Goal: Transaction & Acquisition: Purchase product/service

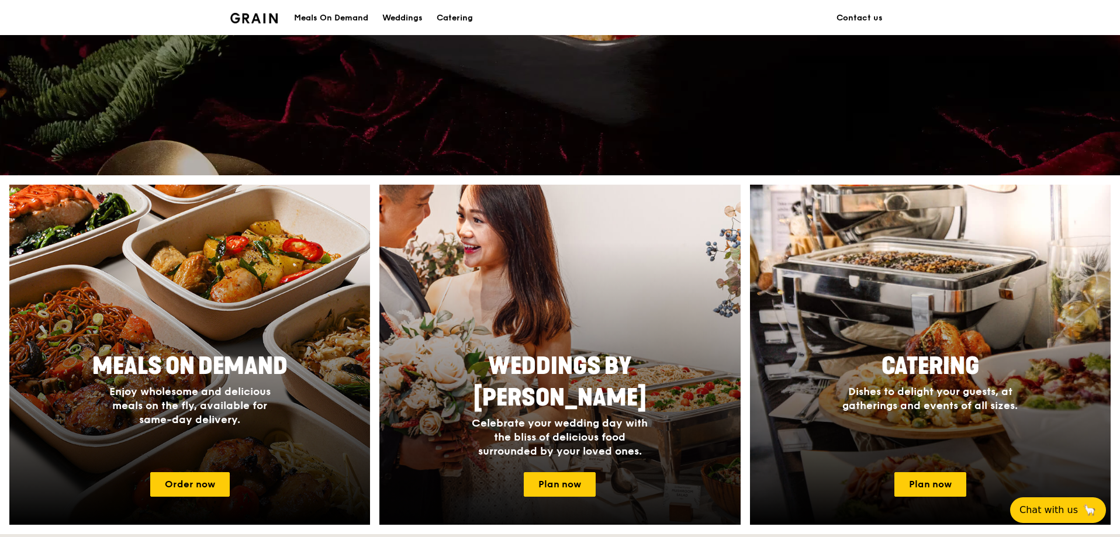
scroll to position [117, 0]
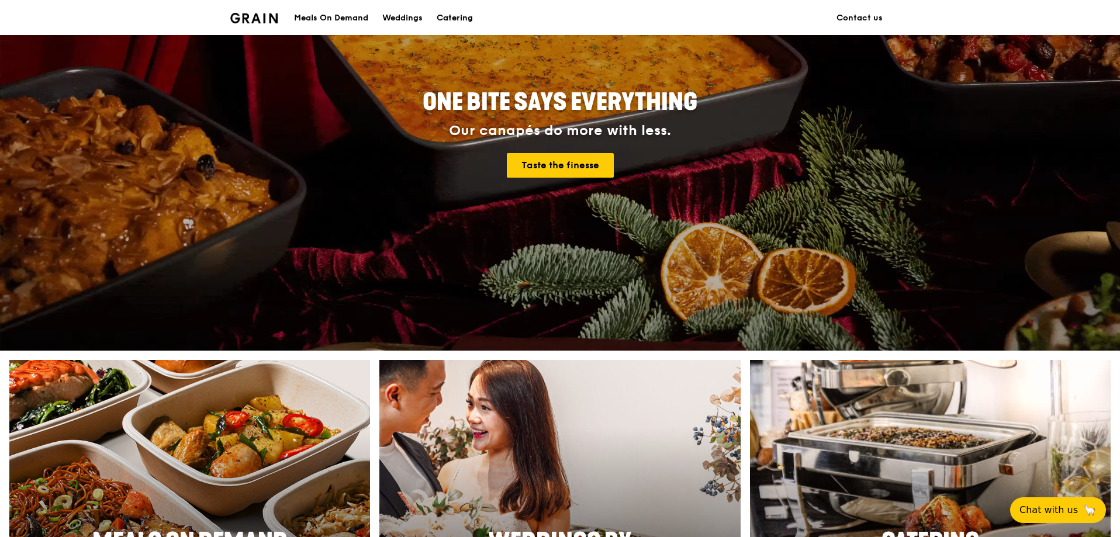
click at [444, 12] on div "Catering" at bounding box center [455, 18] width 36 height 35
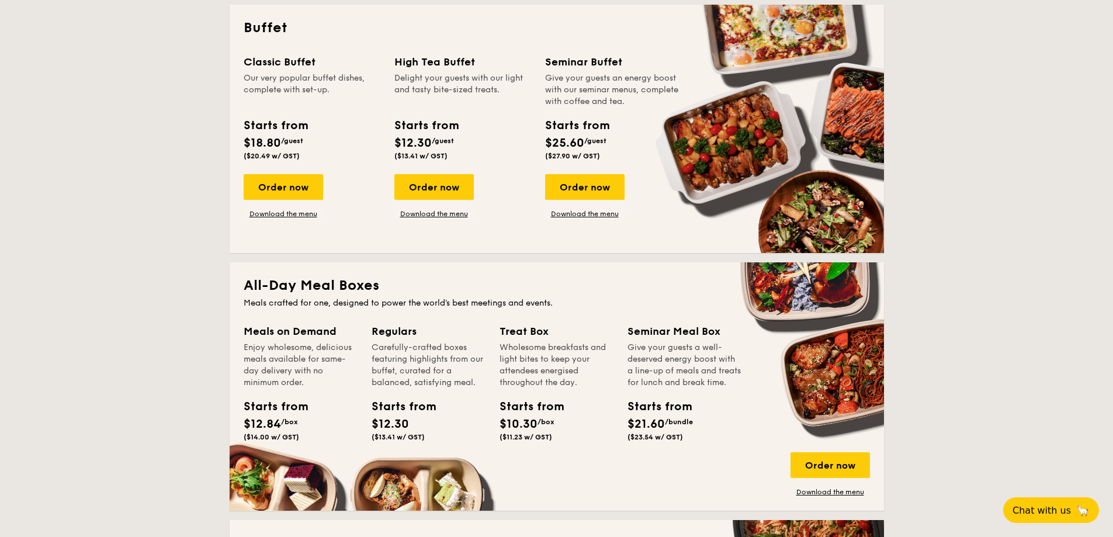
scroll to position [526, 0]
click at [305, 181] on div "Order now" at bounding box center [283, 187] width 79 height 26
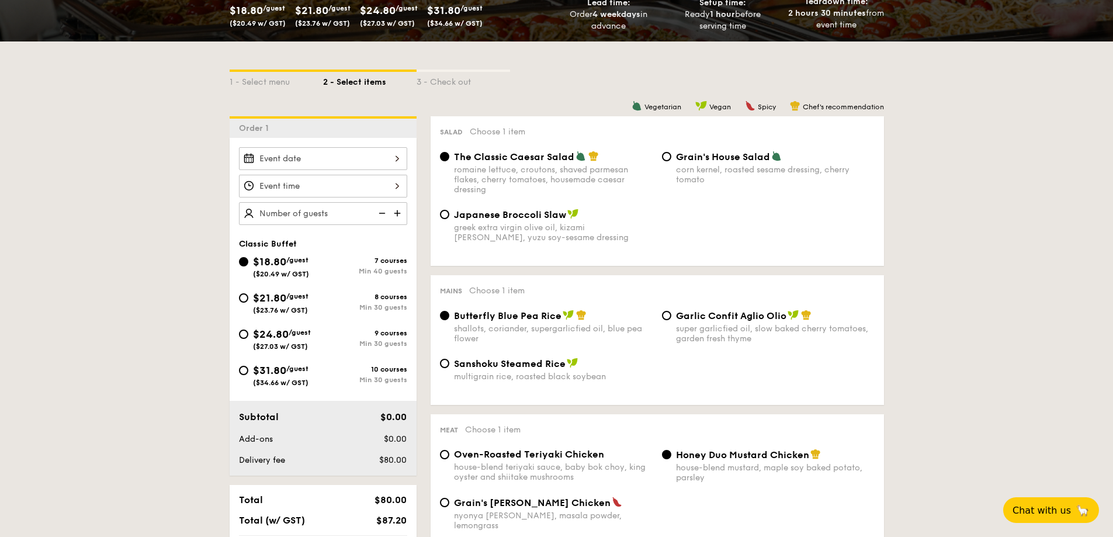
scroll to position [234, 0]
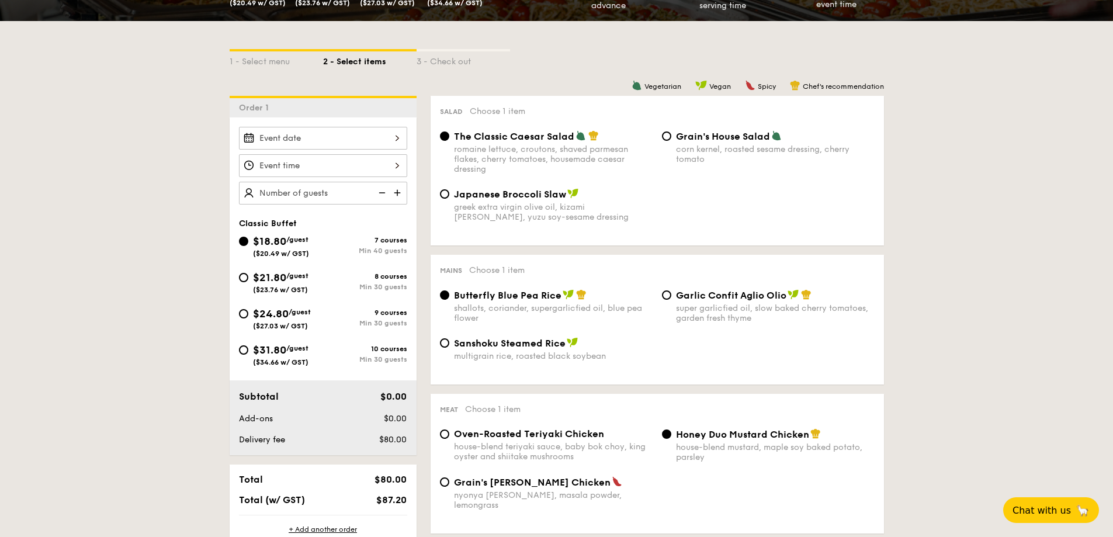
click at [675, 307] on div "Garlic Confit Aglio Olio super garlicfied oil, slow baked cherry tomatoes, gard…" at bounding box center [769, 306] width 222 height 34
click at [676, 292] on span "Garlic Confit Aglio Olio" at bounding box center [731, 295] width 110 height 11
click at [672, 292] on input "Garlic Confit Aglio Olio super garlicfied oil, slow baked cherry tomatoes, gard…" at bounding box center [666, 294] width 9 height 9
radio input "true"
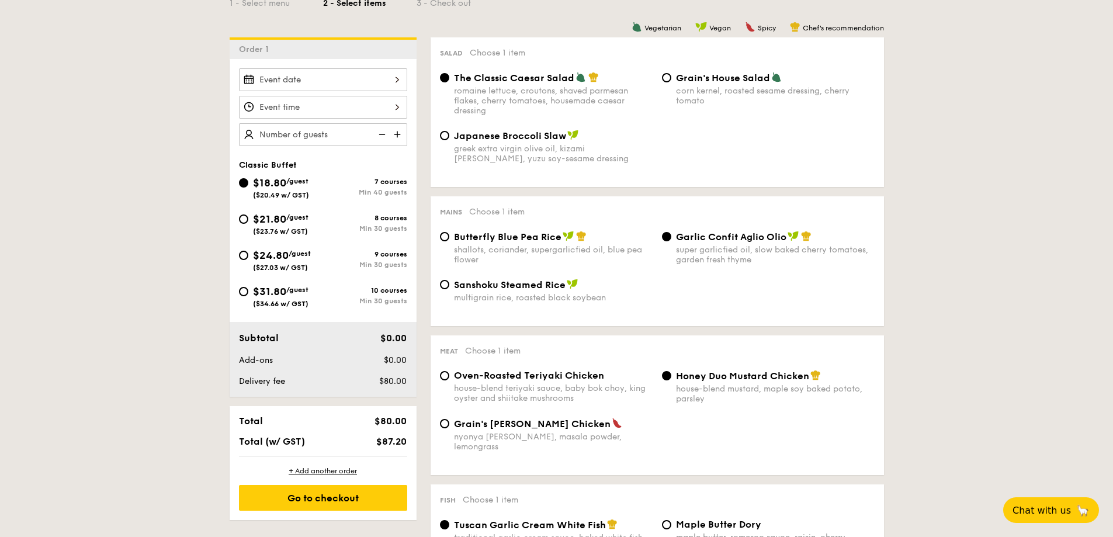
click at [280, 227] on div "$21.80 /guest ($23.76 w/ GST)" at bounding box center [281, 223] width 56 height 25
click at [248, 224] on input "$21.80 /guest ($23.76 w/ GST) 8 courses Min 30 guests" at bounding box center [243, 218] width 9 height 9
radio input "true"
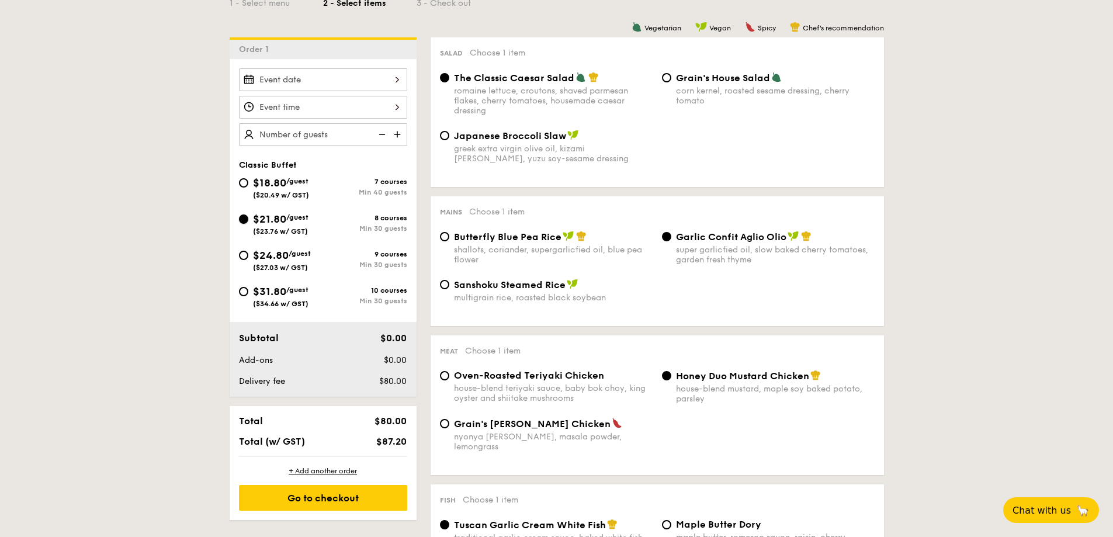
radio input "true"
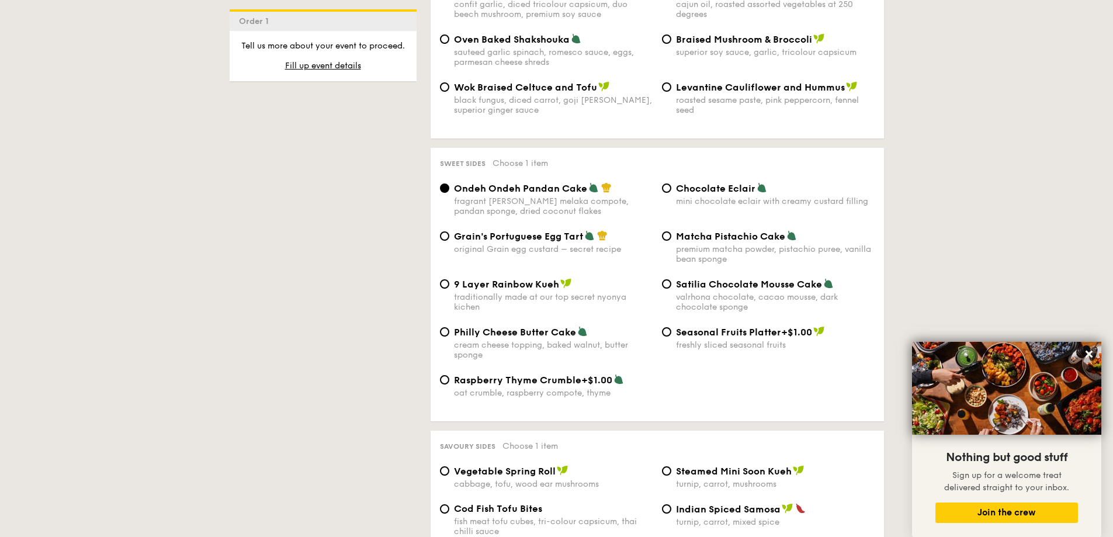
scroll to position [1753, 0]
